Goal: Information Seeking & Learning: Learn about a topic

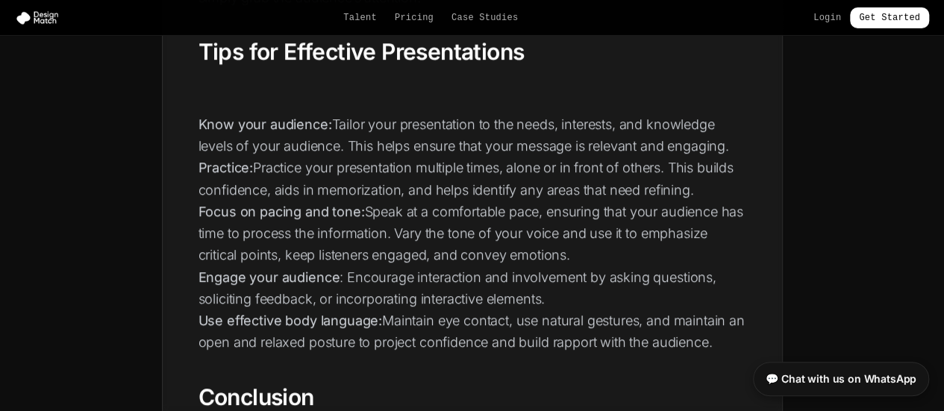
scroll to position [2591, 0]
drag, startPoint x: 189, startPoint y: 116, endPoint x: 277, endPoint y: 119, distance: 87.3
copy strong "Know your audience"
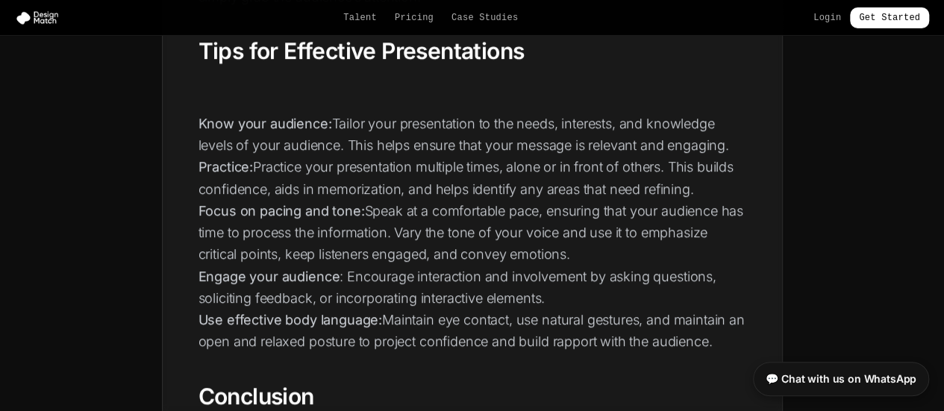
click at [334, 222] on p "Know your audience: Tailor your presentation to the needs, interests, and knowl…" at bounding box center [472, 233] width 548 height 240
click at [211, 203] on strong "Focus on pacing and tone:" at bounding box center [281, 211] width 166 height 16
drag, startPoint x: 211, startPoint y: 203, endPoint x: 336, endPoint y: 208, distance: 124.7
click at [336, 208] on strong "Focus on pacing and tone:" at bounding box center [281, 211] width 166 height 16
copy strong "Focus on pacing and tone"
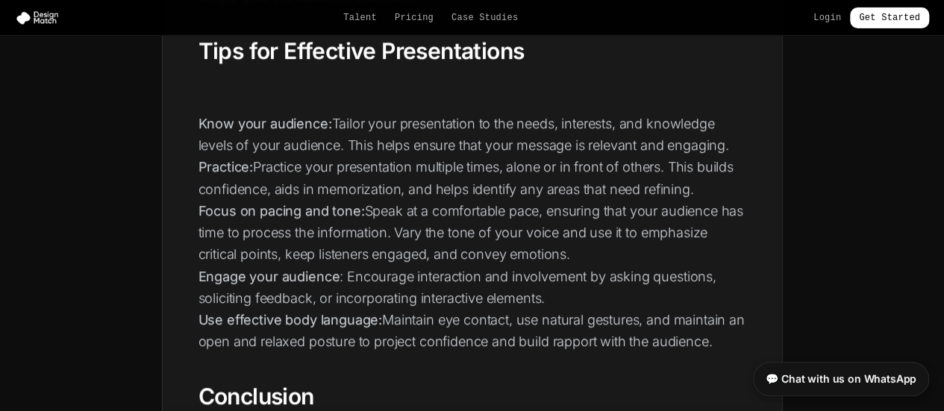
click at [213, 318] on strong "Use effective body language:" at bounding box center [290, 320] width 184 height 16
drag, startPoint x: 213, startPoint y: 318, endPoint x: 349, endPoint y: 316, distance: 135.8
click at [349, 316] on strong "Use effective body language:" at bounding box center [290, 320] width 184 height 16
copy strong "Use effective body language"
click at [216, 272] on strong "Engage your audience" at bounding box center [269, 277] width 142 height 16
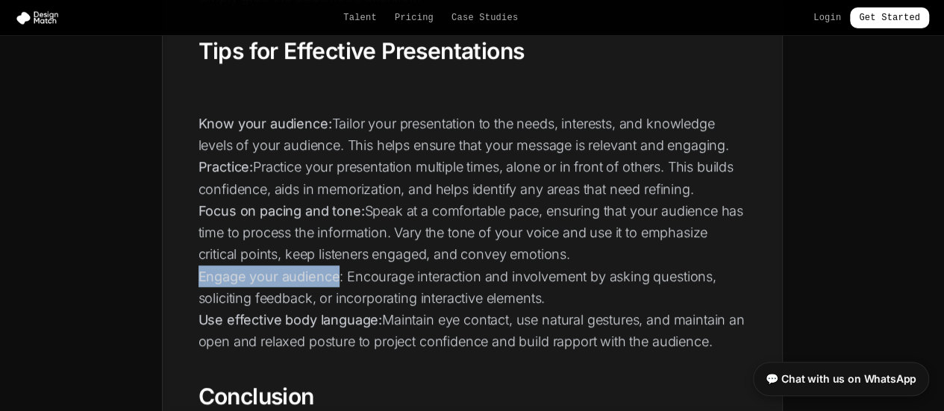
drag, startPoint x: 216, startPoint y: 272, endPoint x: 293, endPoint y: 272, distance: 77.6
click at [293, 272] on strong "Engage your audience" at bounding box center [269, 277] width 142 height 16
copy strong "Engage your audience"
